Goal: Task Accomplishment & Management: Manage account settings

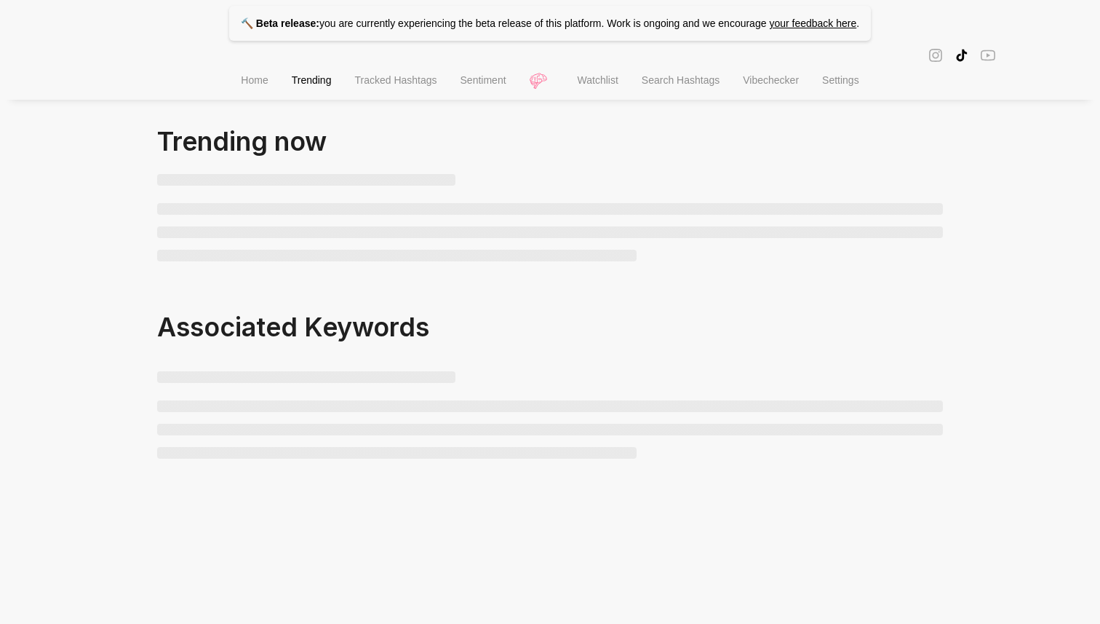
click at [604, 79] on span "Watchlist" at bounding box center [598, 80] width 41 height 12
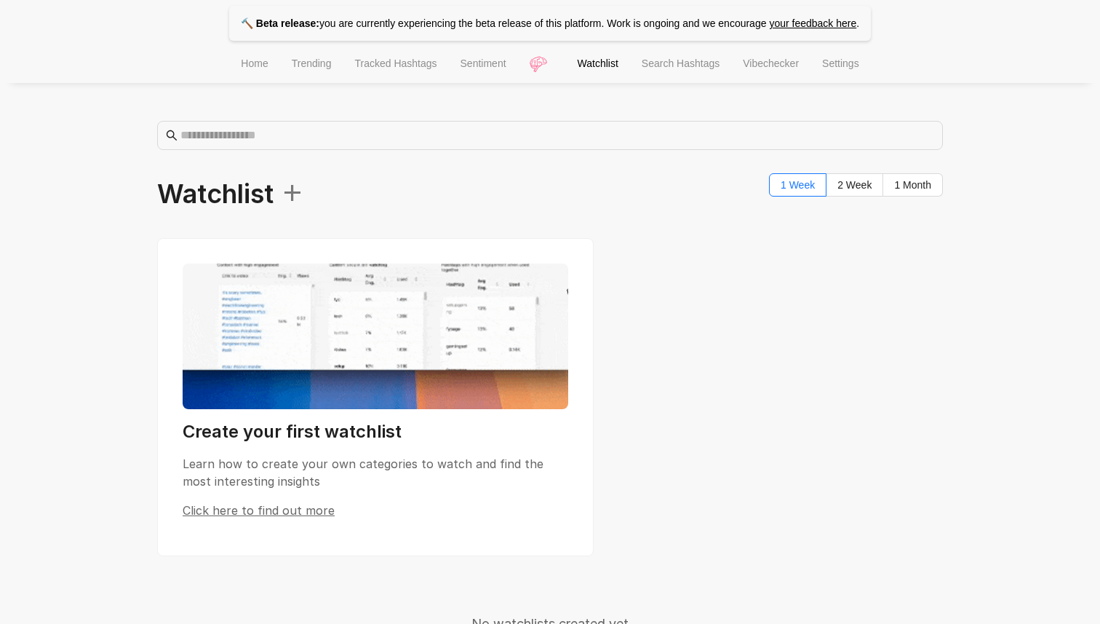
click at [833, 69] on li "Settings" at bounding box center [841, 65] width 60 height 37
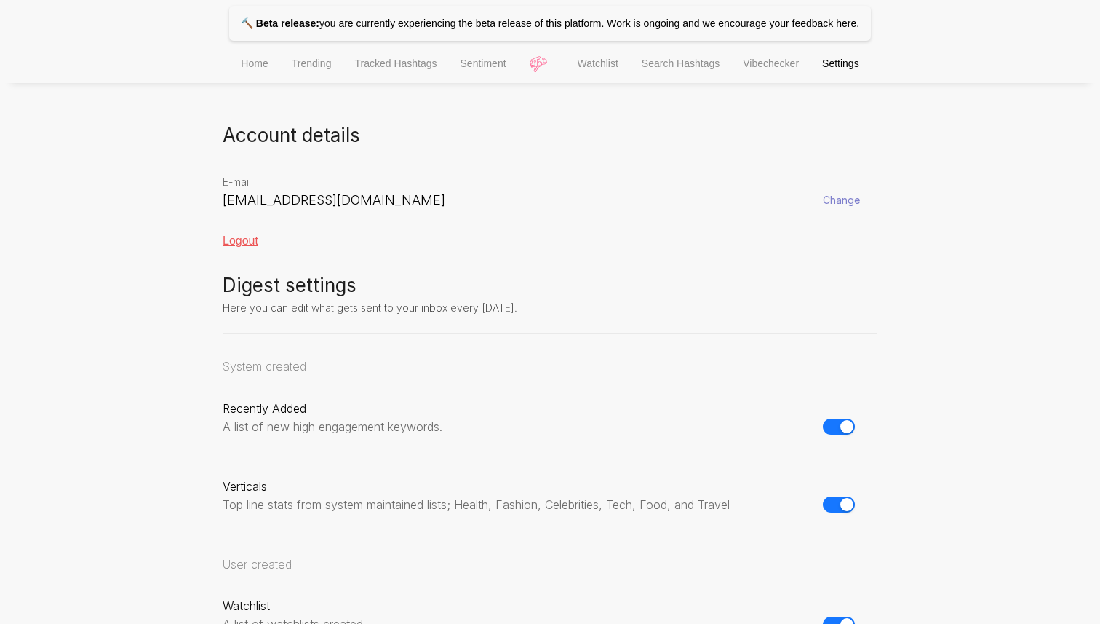
click at [225, 239] on div "Logout" at bounding box center [550, 240] width 655 height 13
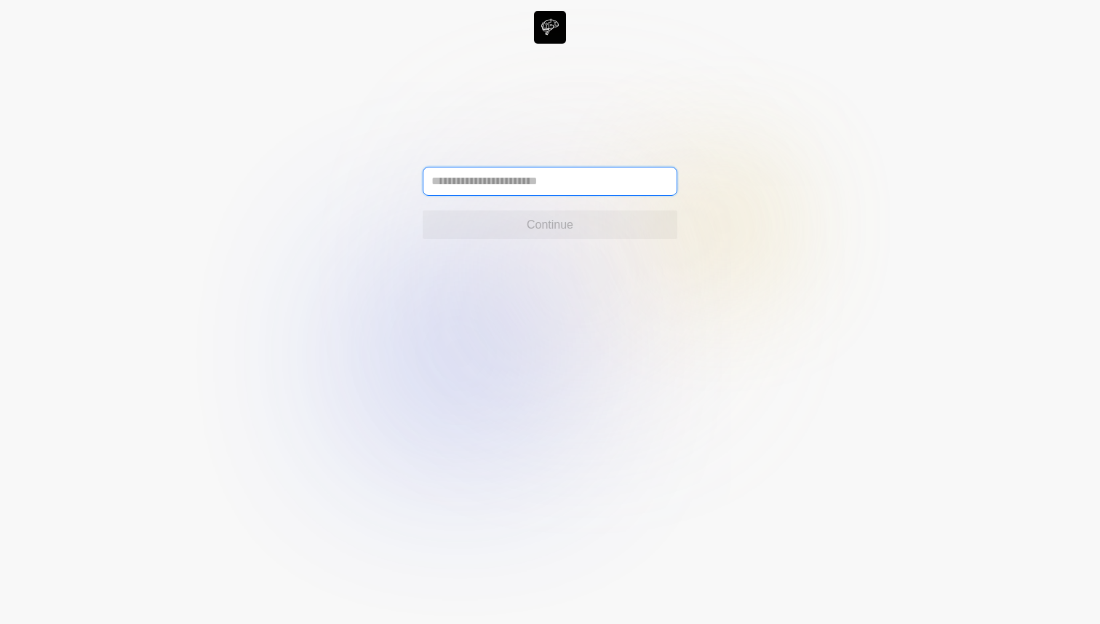
click at [483, 180] on input "text" at bounding box center [550, 181] width 255 height 29
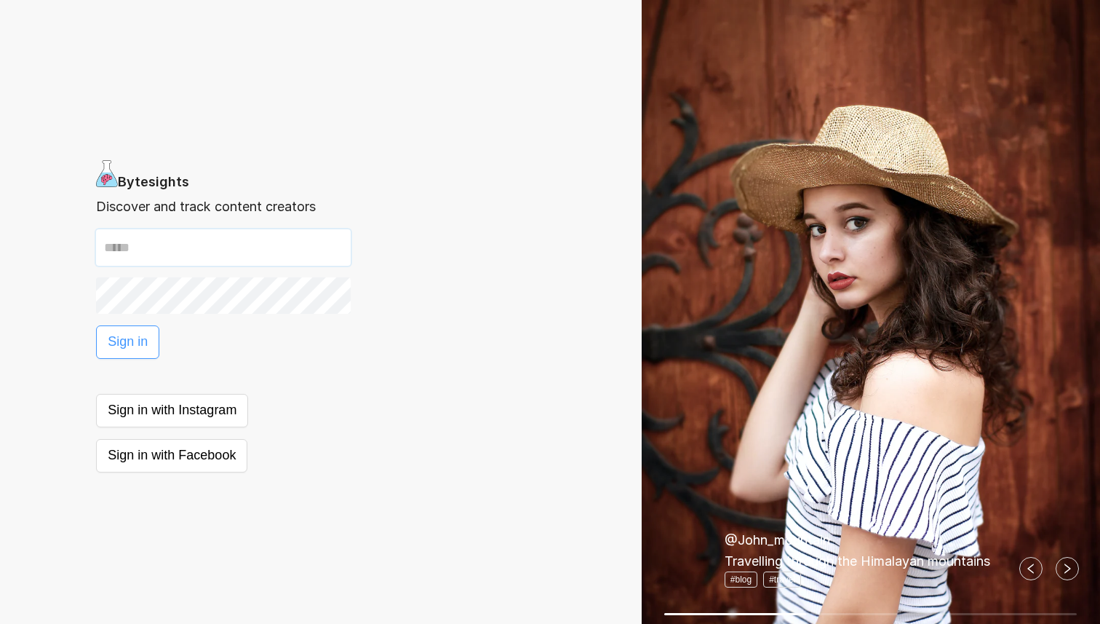
type input "**********"
click at [135, 343] on span "Sign in" at bounding box center [128, 341] width 40 height 20
